Goal: Use online tool/utility: Utilize a website feature to perform a specific function

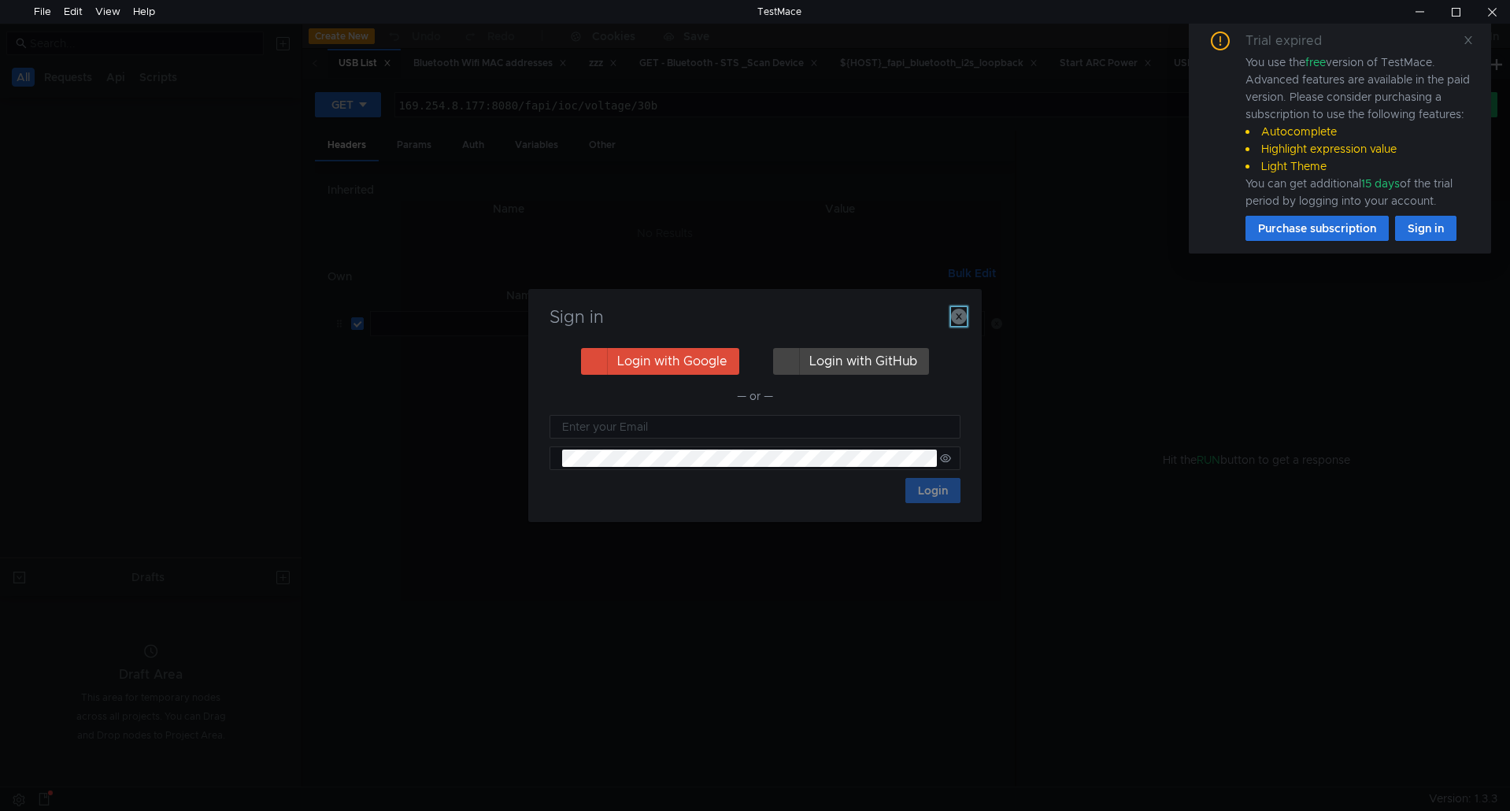
click at [956, 318] on icon "button" at bounding box center [959, 317] width 16 height 16
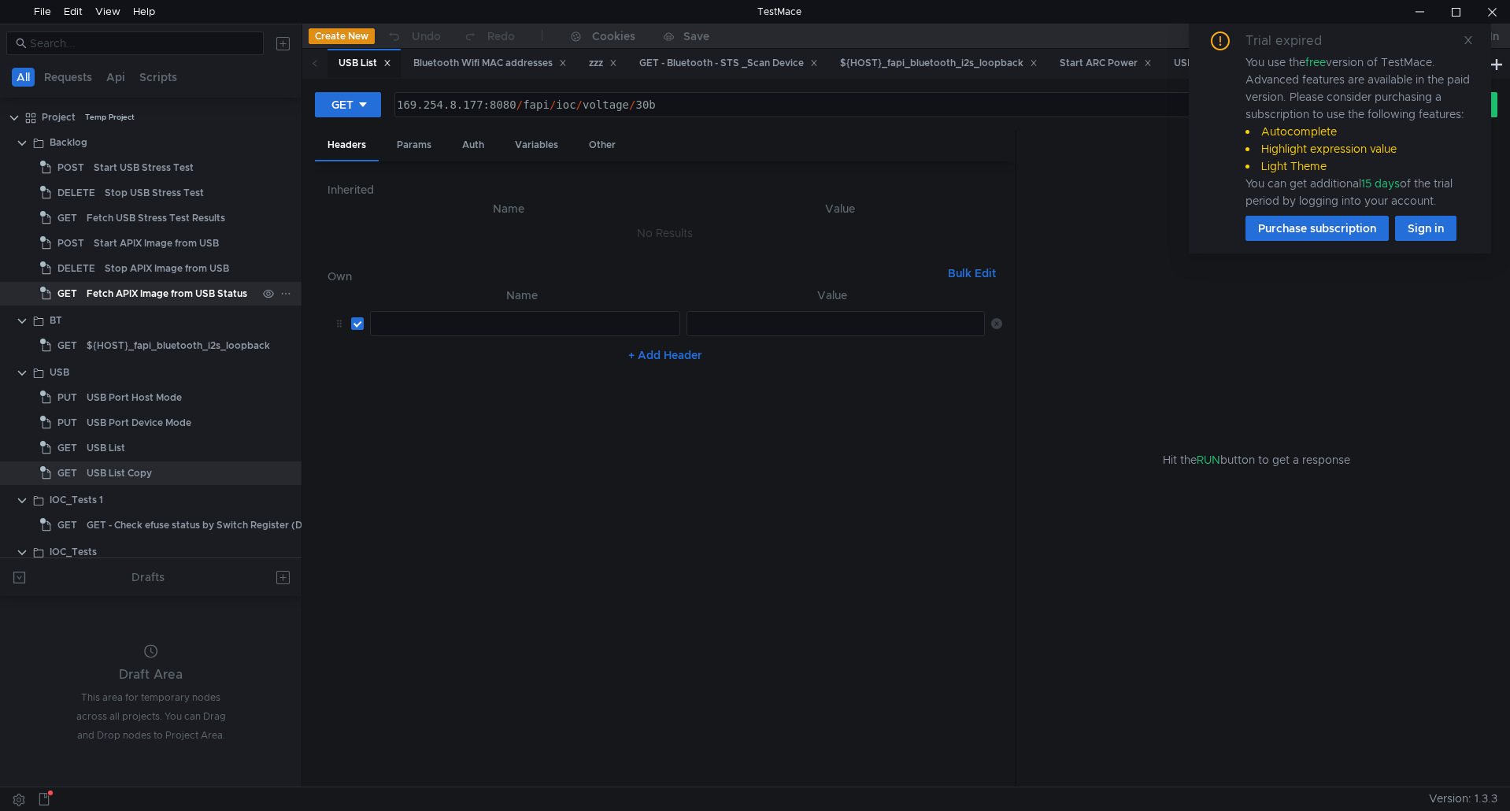
click at [151, 294] on div "Fetch APIX Image from USB Status" at bounding box center [167, 294] width 161 height 24
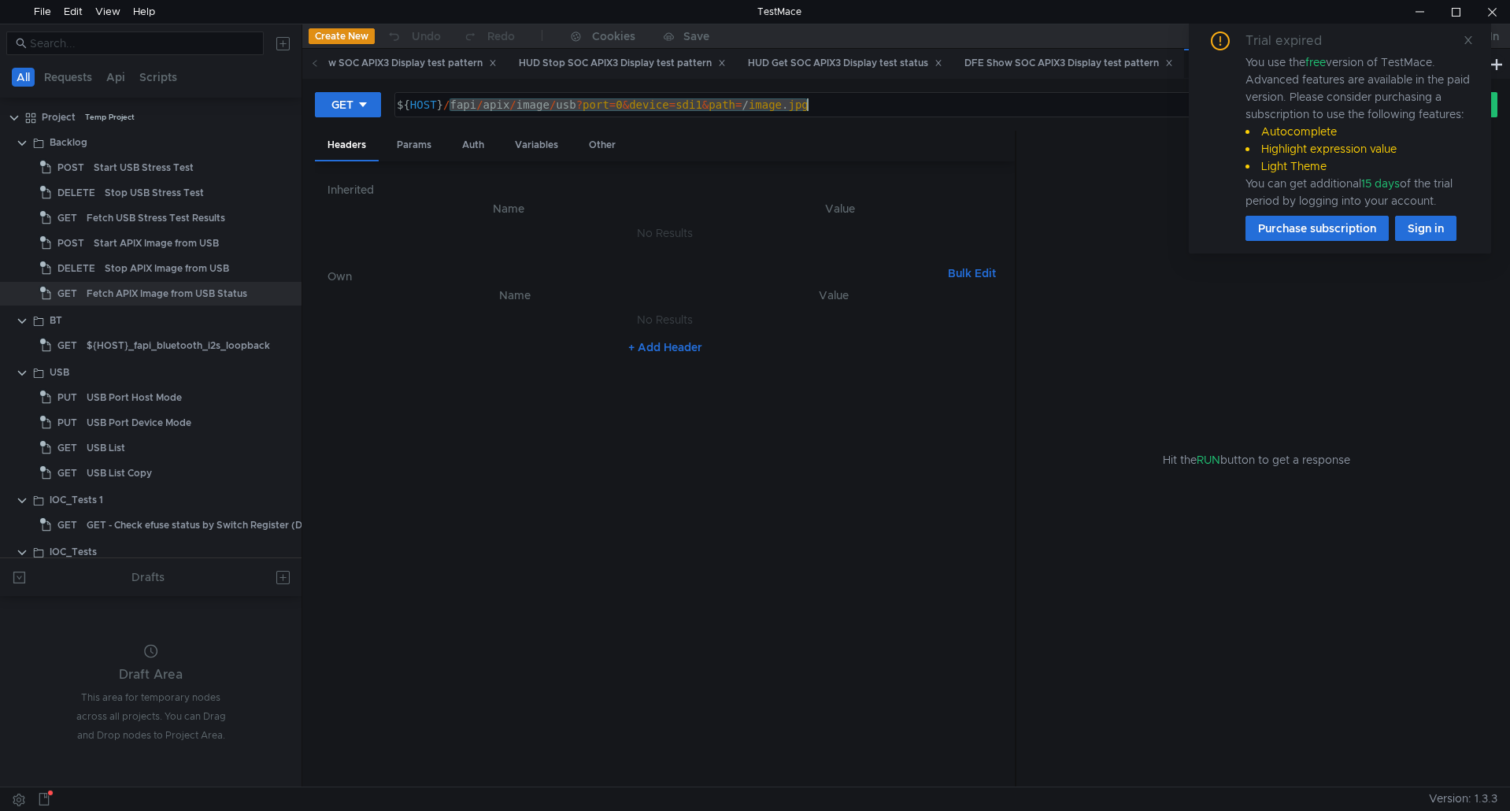
drag, startPoint x: 450, startPoint y: 108, endPoint x: 998, endPoint y: 137, distance: 548.7
click at [998, 137] on form "GET ${HOST}/fapi/apix/image/usb?port=0&device=sdi1&path=/image.jpg ${ HOST } / …" at bounding box center [906, 438] width 1182 height 695
paste textarea "system/bt_wifi_mac"
type textarea "${HOST}/fapi/system/bt_wifi_mac"
click at [1464, 42] on icon at bounding box center [1468, 40] width 11 height 11
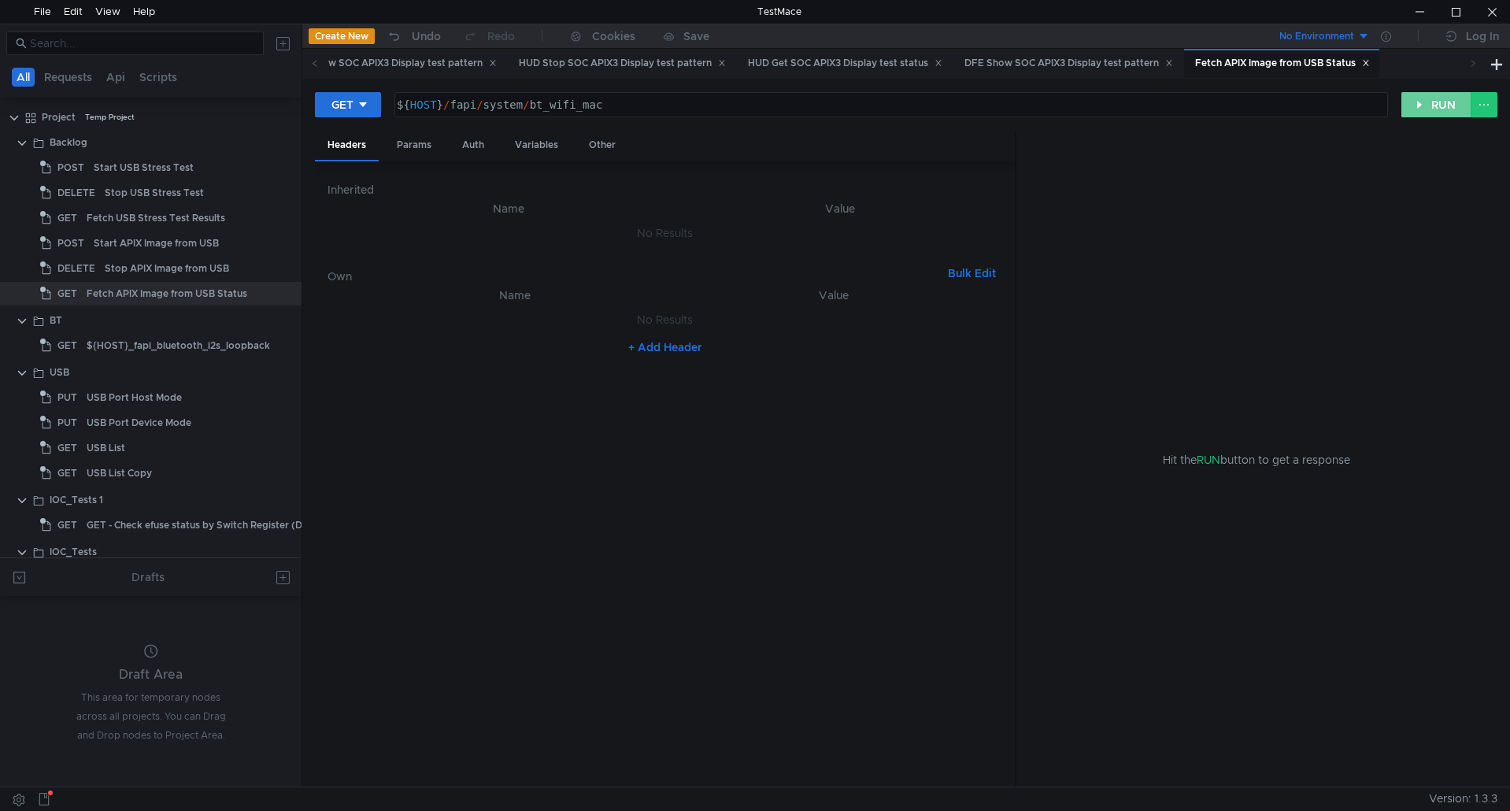
click at [1426, 113] on button "RUN" at bounding box center [1436, 104] width 70 height 25
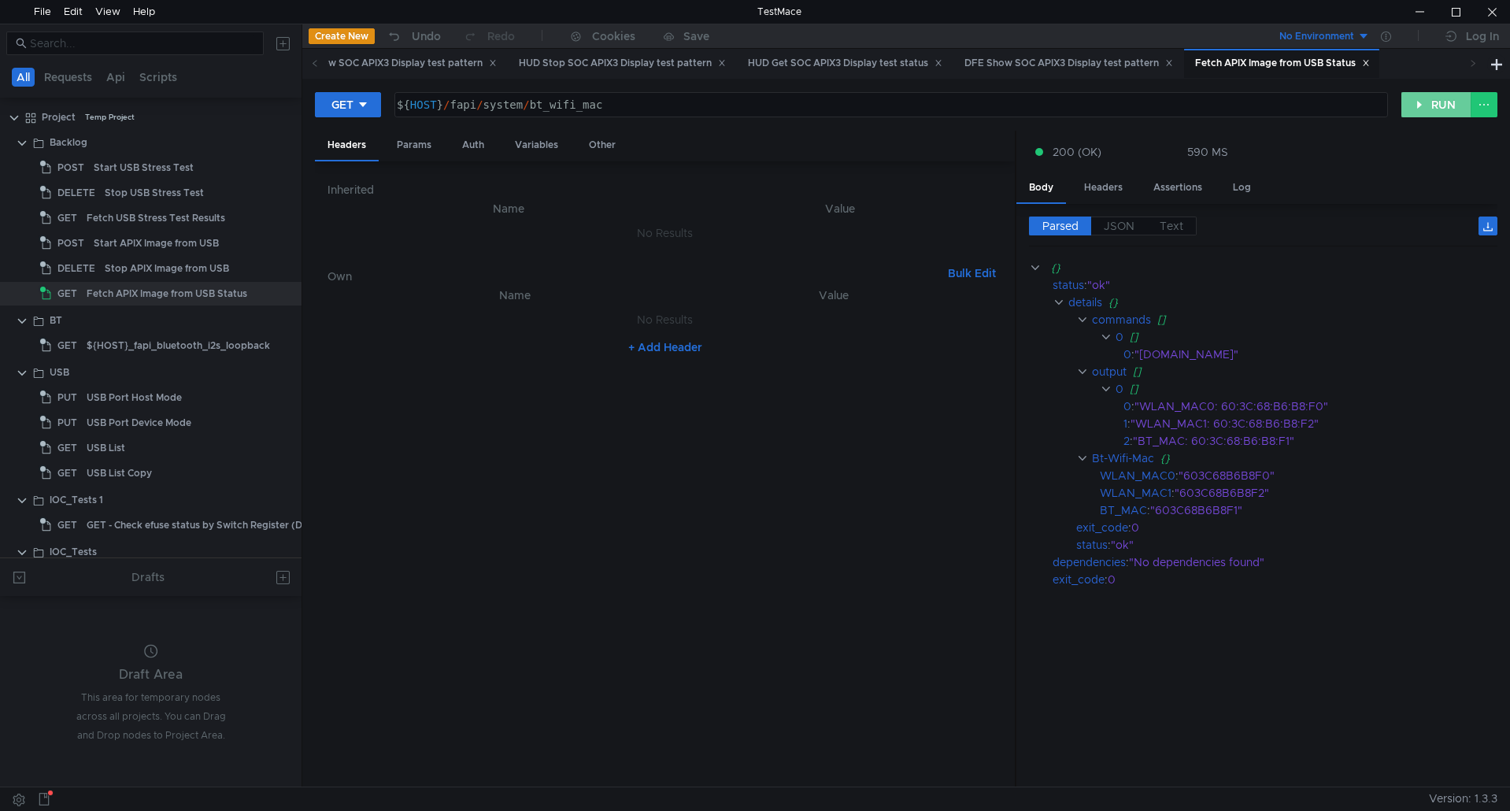
click at [1418, 106] on button "RUN" at bounding box center [1436, 104] width 70 height 25
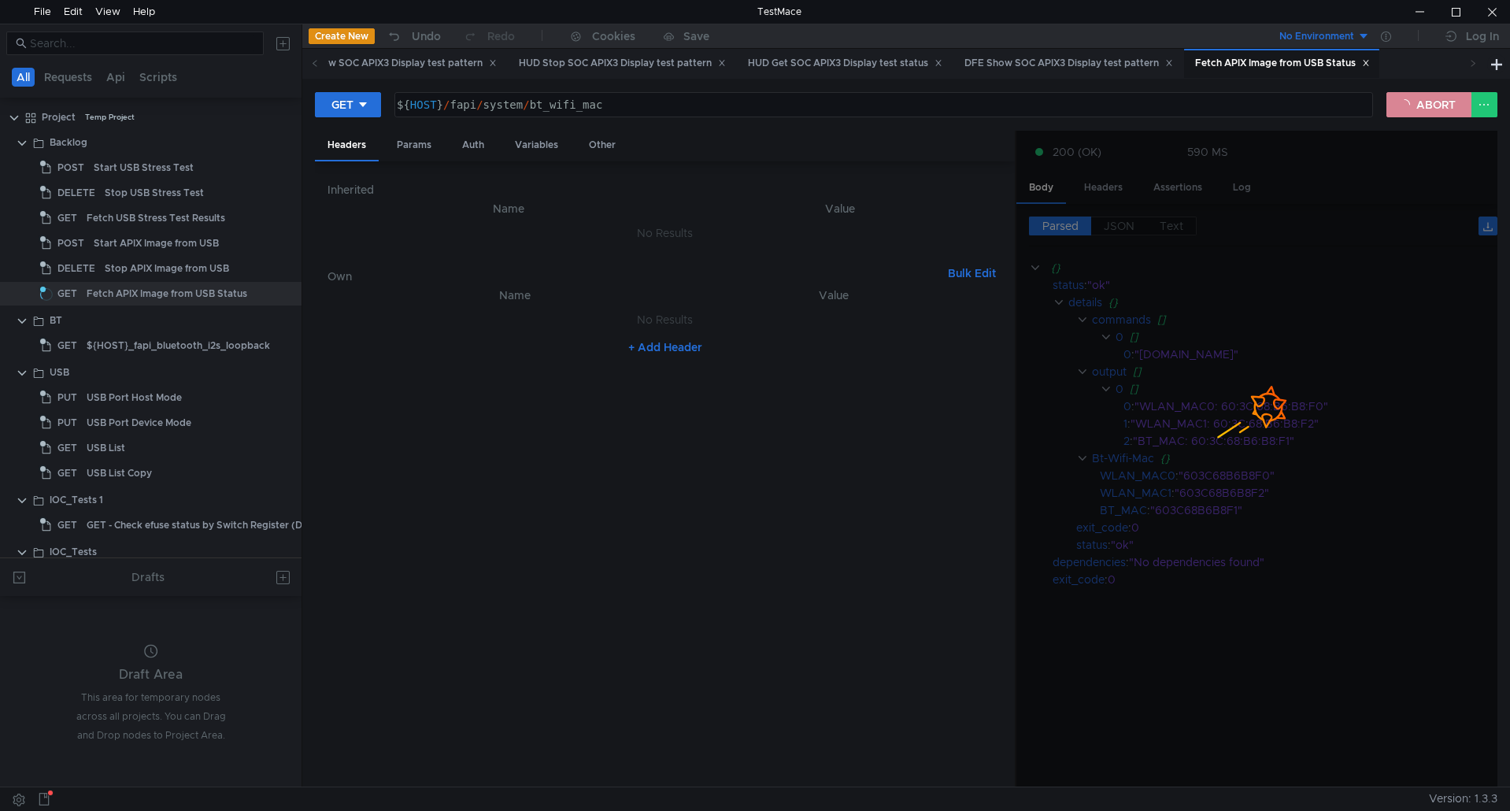
click at [1418, 106] on button "ABORT" at bounding box center [1428, 104] width 85 height 25
